Goal: Task Accomplishment & Management: Complete application form

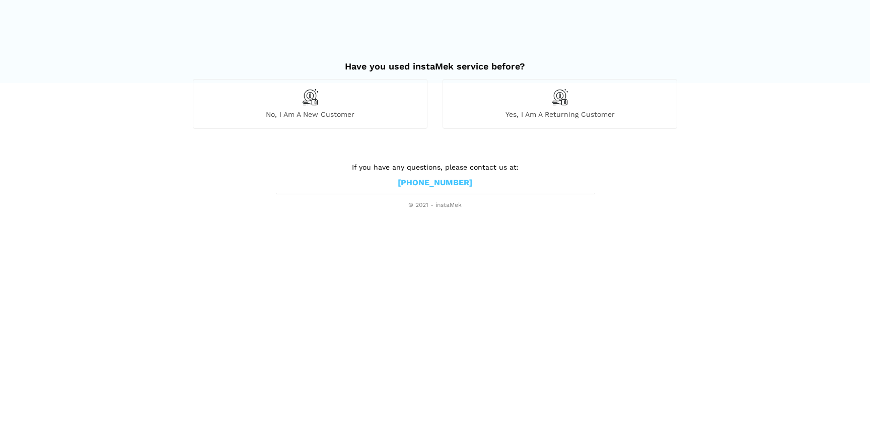
click at [323, 110] on span "No, I am a new customer" at bounding box center [309, 114] width 233 height 9
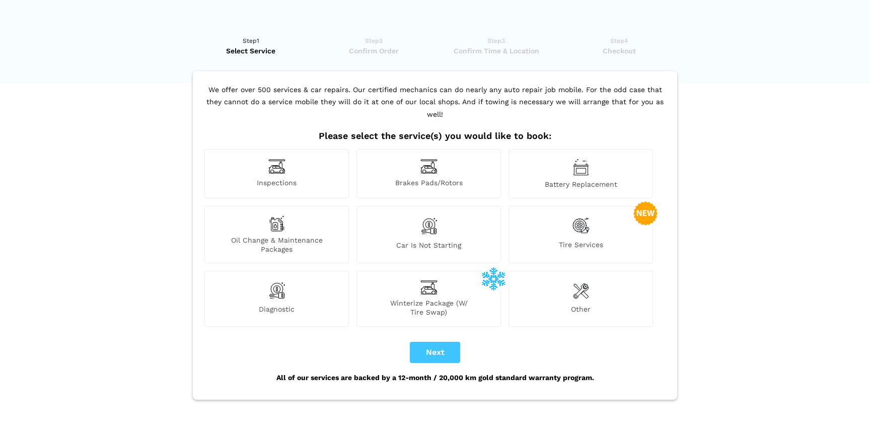
click at [290, 178] on span "Inspections" at bounding box center [276, 183] width 143 height 11
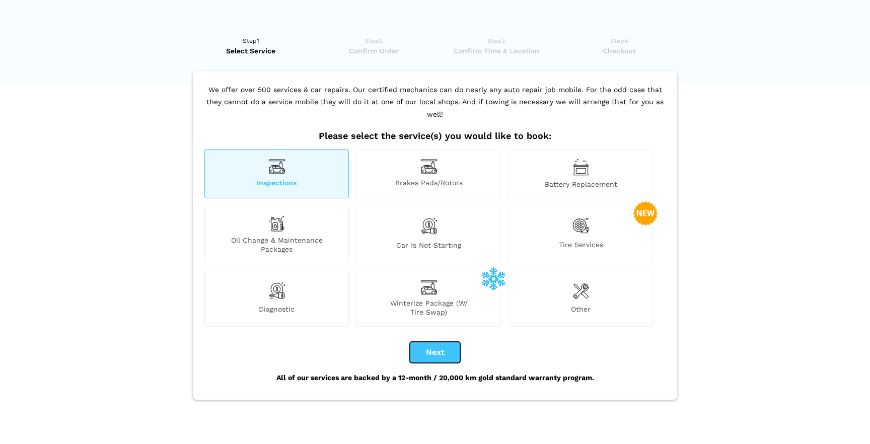
click at [441, 342] on button "Next" at bounding box center [435, 352] width 50 height 21
checkbox input "true"
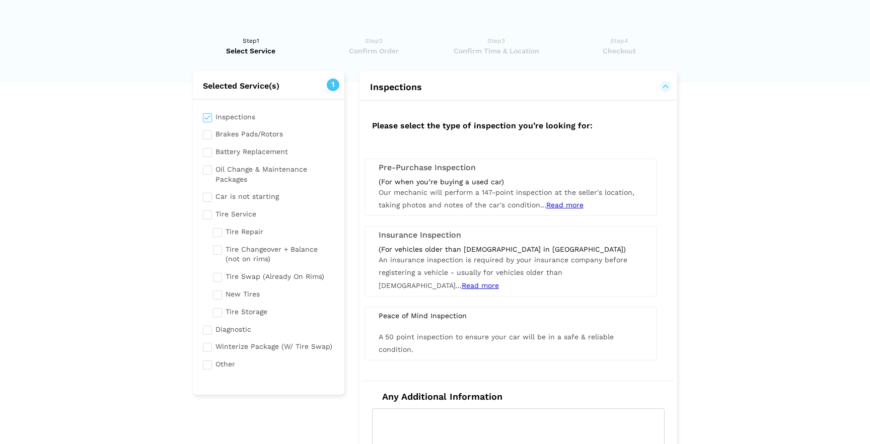
scroll to position [2, 0]
click at [438, 189] on span "Our mechanic will perform a 147-point inspection at the seller's location, taki…" at bounding box center [506, 197] width 256 height 21
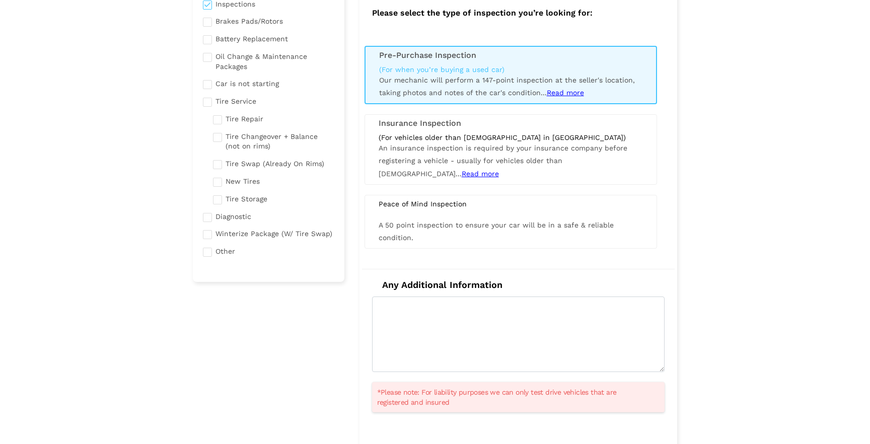
scroll to position [188, 0]
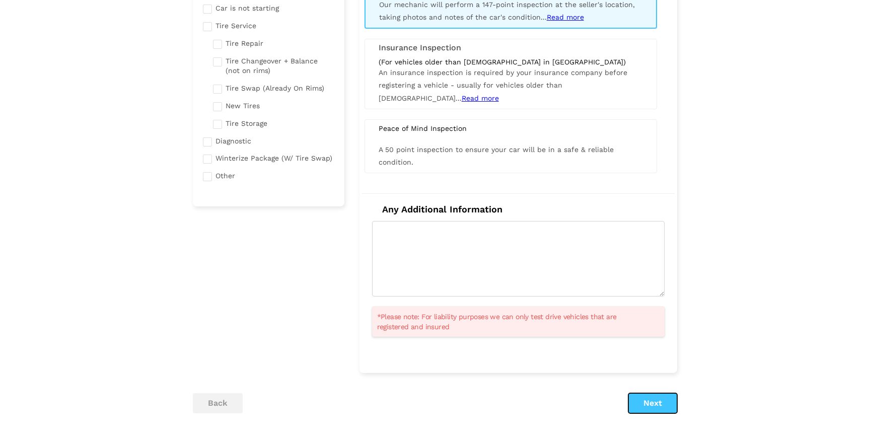
click at [638, 403] on button "Next" at bounding box center [652, 403] width 49 height 20
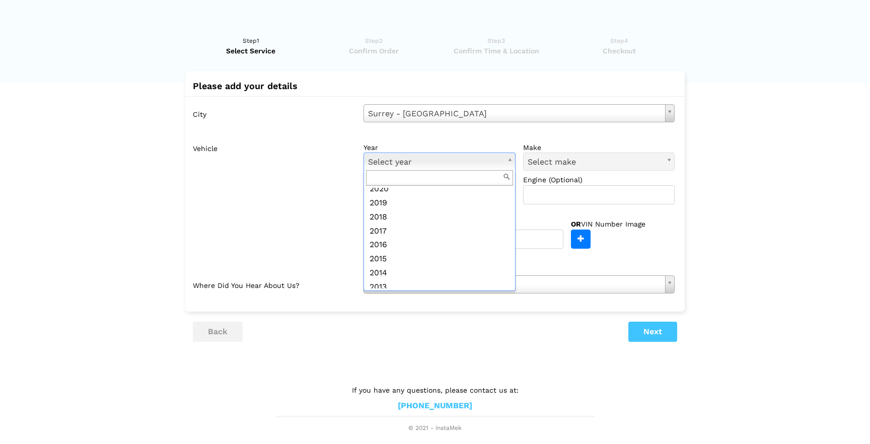
scroll to position [118, 0]
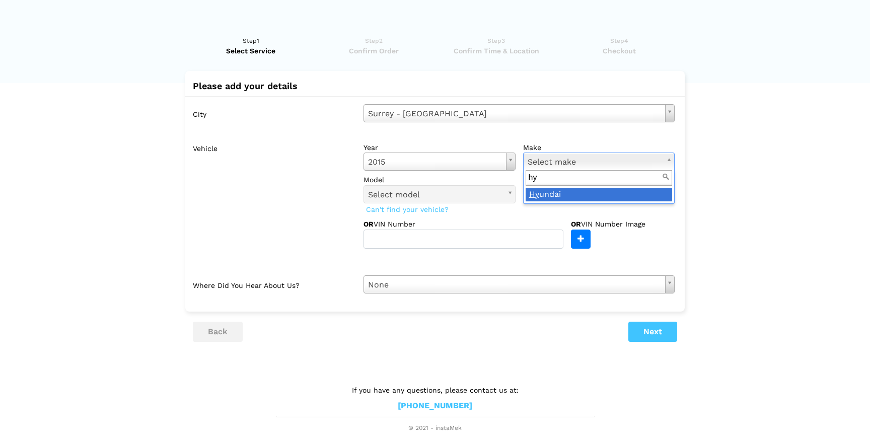
type input "hy"
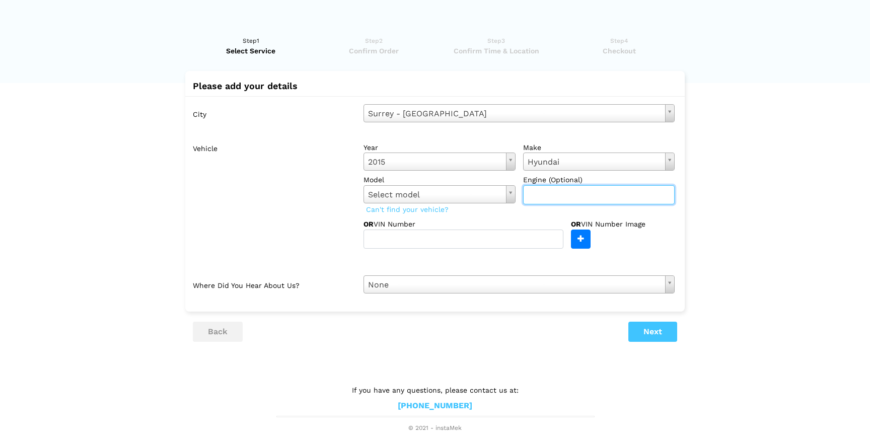
click at [560, 198] on input "text" at bounding box center [599, 194] width 152 height 19
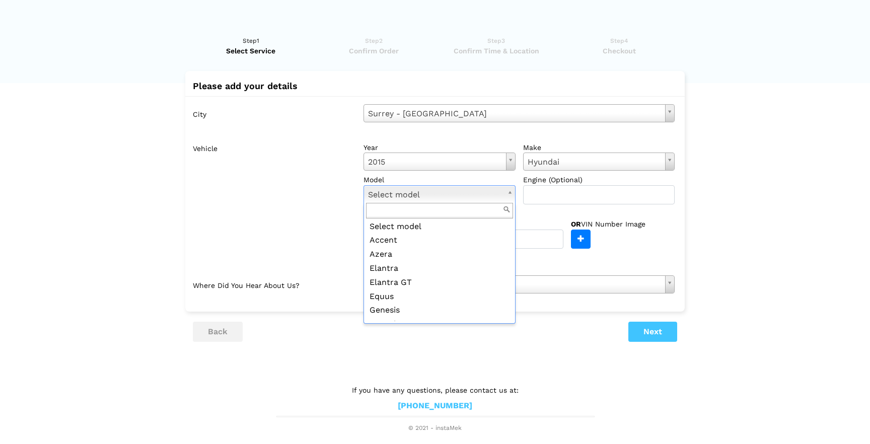
scroll to position [0, 0]
paste input "elantra"
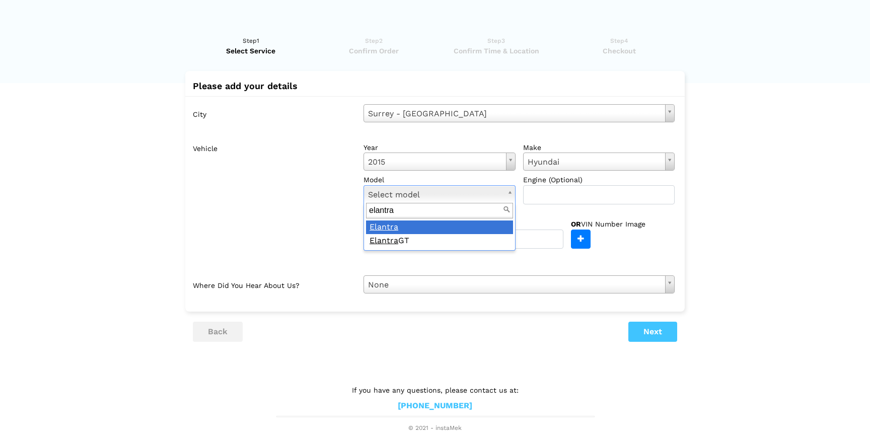
type input "elantra"
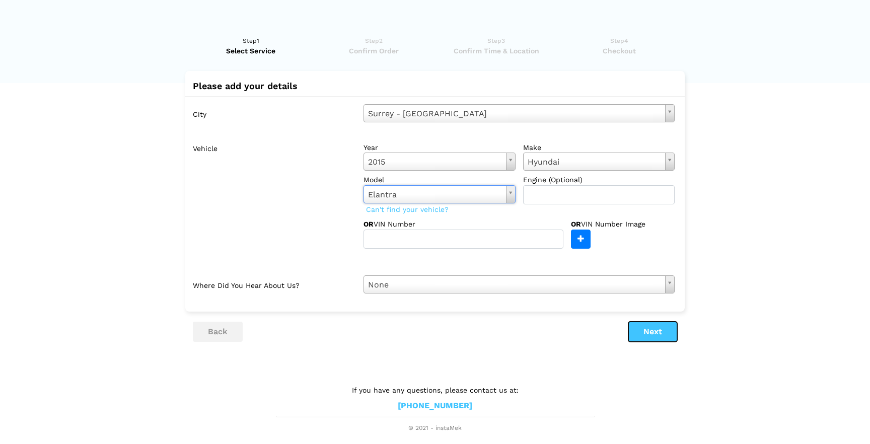
click at [650, 331] on button "Next" at bounding box center [652, 332] width 49 height 20
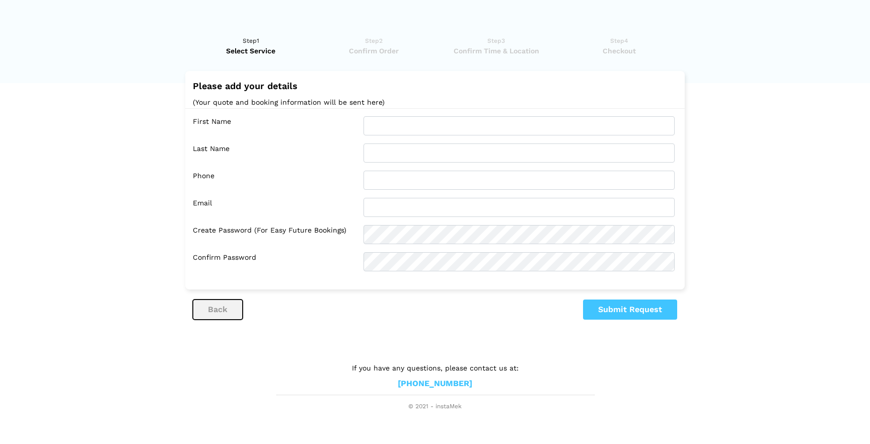
click at [208, 314] on button "back" at bounding box center [218, 309] width 50 height 20
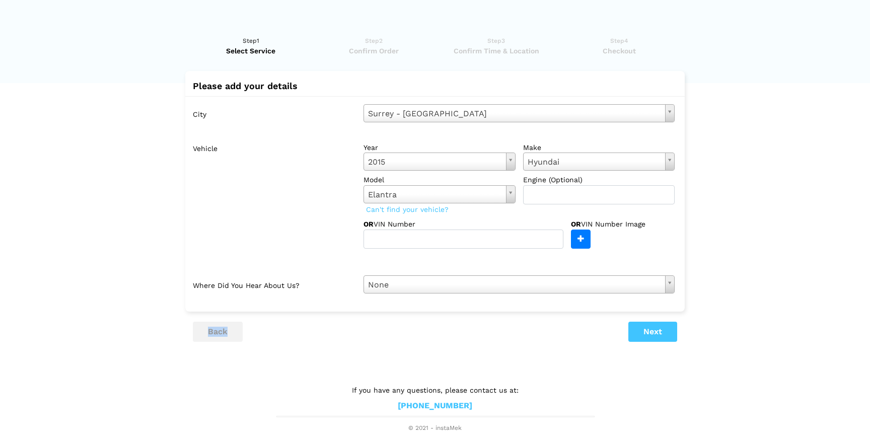
click at [208, 314] on div "Please add your details City [GEOGRAPHIC_DATA] - VAN Select city [GEOGRAPHIC_DA…" at bounding box center [435, 206] width 484 height 271
click at [209, 336] on button "back" at bounding box center [218, 332] width 50 height 20
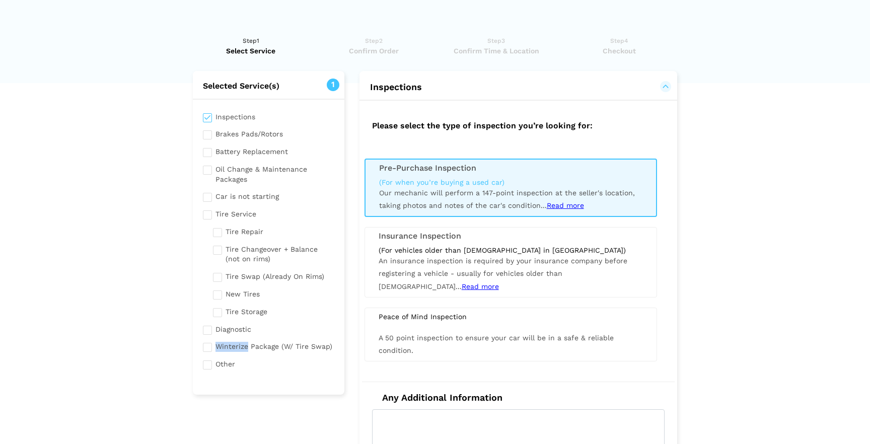
click at [209, 336] on div "Inspections Brakes Pads/Rotors Battery Replacement Oil Change & Maintenance Pac…" at bounding box center [268, 241] width 151 height 285
